Goal: Navigation & Orientation: Find specific page/section

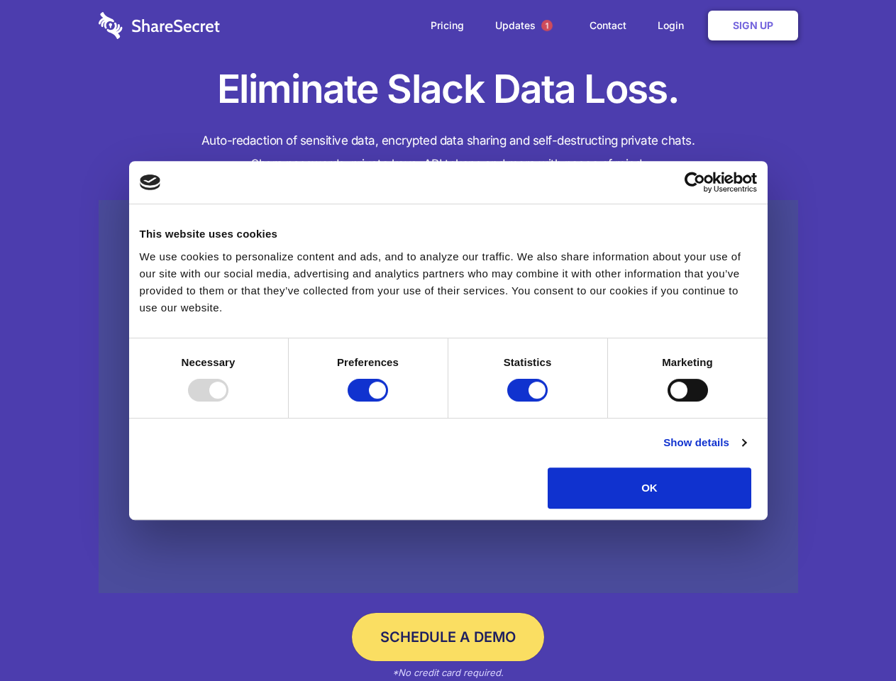
click at [229, 402] on div at bounding box center [208, 390] width 40 height 23
click at [388, 402] on input "Preferences" at bounding box center [368, 390] width 40 height 23
checkbox input "false"
click at [529, 402] on input "Statistics" at bounding box center [527, 390] width 40 height 23
checkbox input "false"
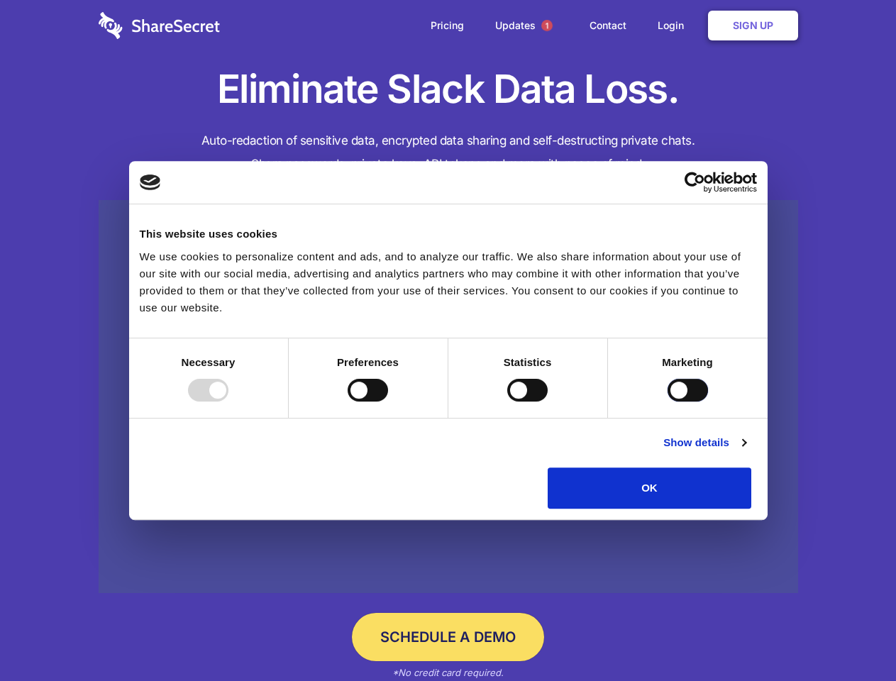
click at [668, 402] on input "Marketing" at bounding box center [688, 390] width 40 height 23
checkbox input "true"
click at [746, 451] on link "Show details" at bounding box center [705, 442] width 82 height 17
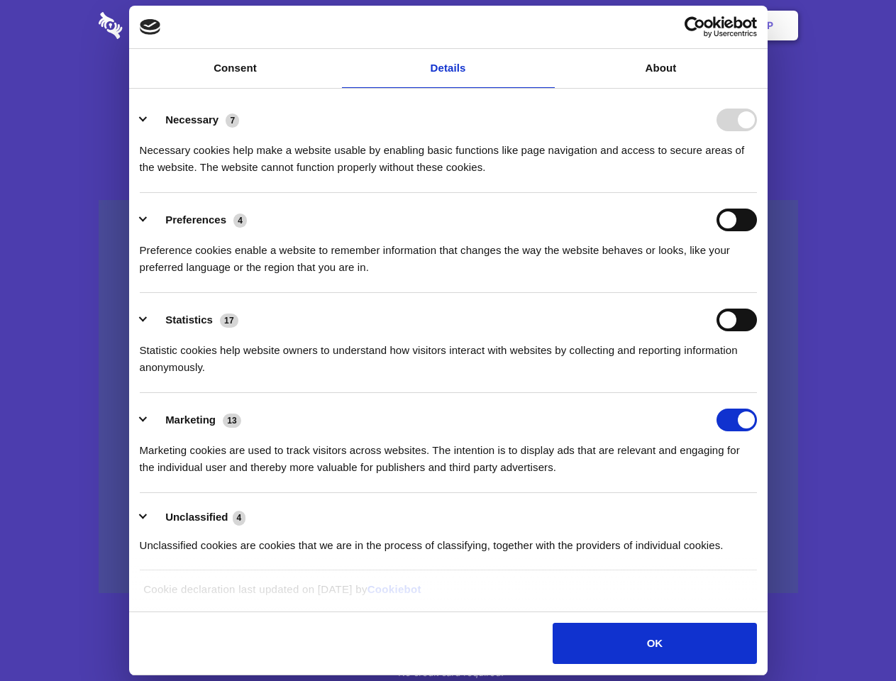
click at [757, 193] on li "Necessary 7 Necessary cookies help make a website usable by enabling basic func…" at bounding box center [449, 143] width 618 height 100
click at [547, 26] on span "1" at bounding box center [547, 25] width 11 height 11
